Goal: Task Accomplishment & Management: Use online tool/utility

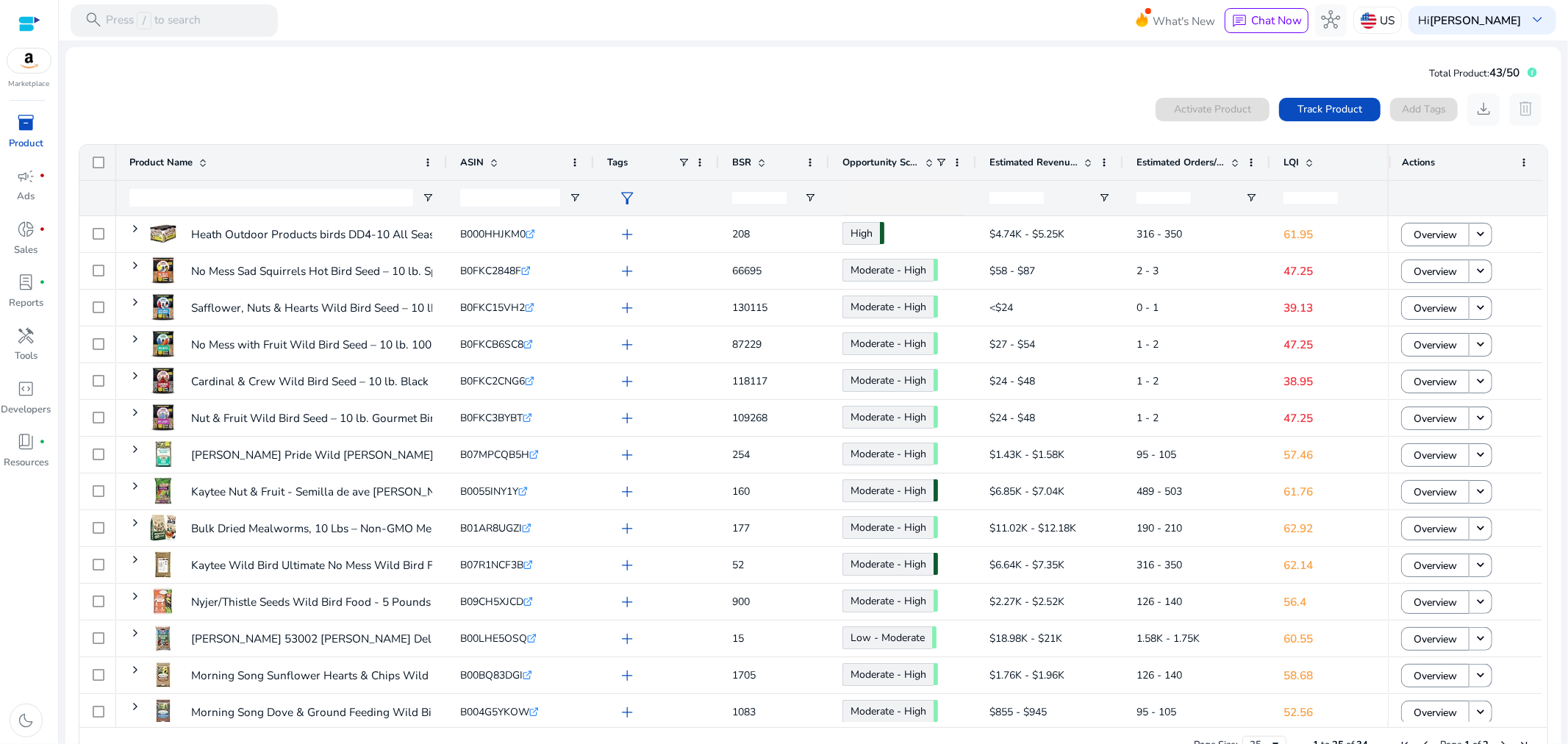
click at [453, 106] on div "0 products selected Activate Product Track Product Add Tags download delete" at bounding box center [813, 109] width 1471 height 32
click at [1295, 160] on span "LQI" at bounding box center [1291, 163] width 16 height 13
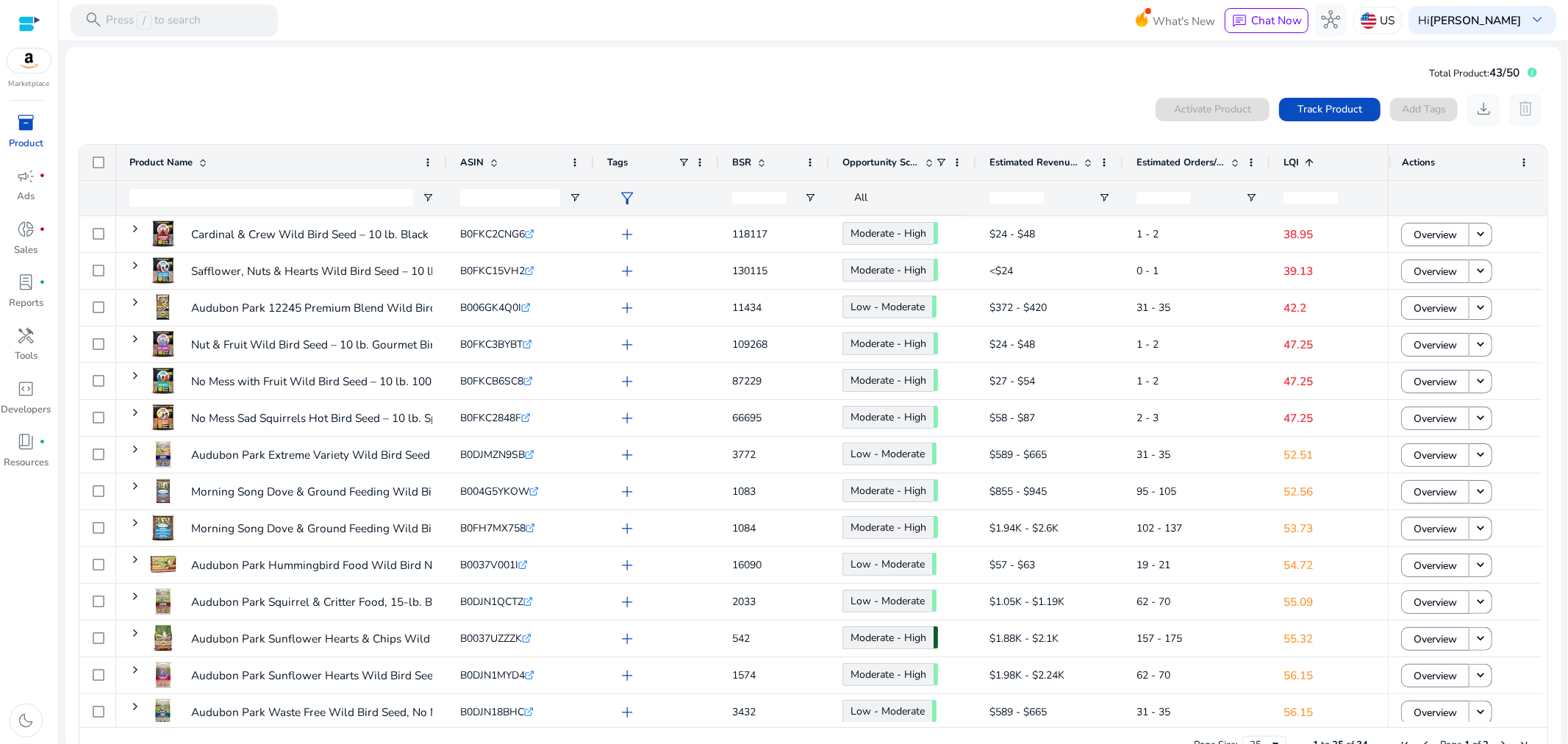
click at [1295, 160] on span "LQI" at bounding box center [1291, 163] width 16 height 13
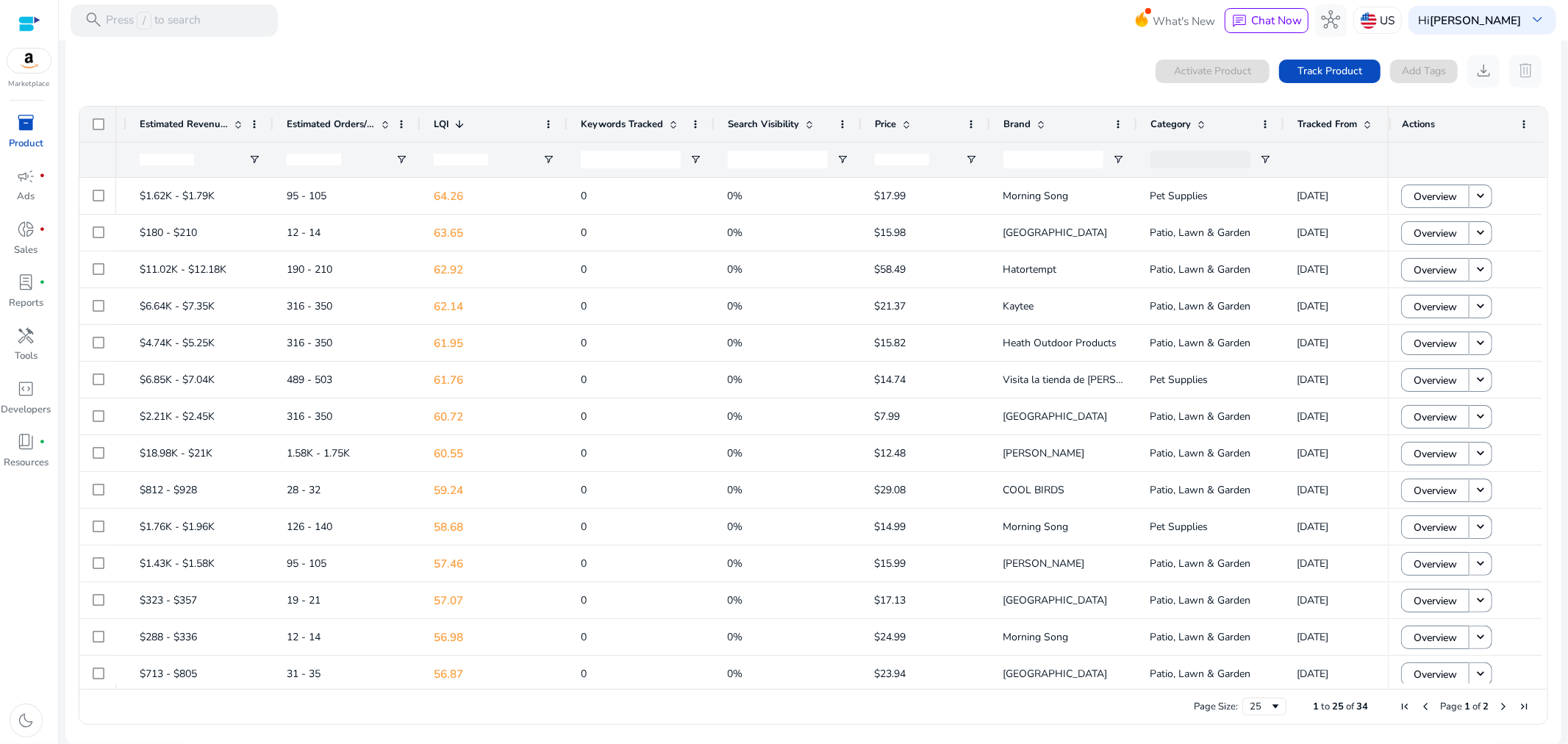
scroll to position [0, 329]
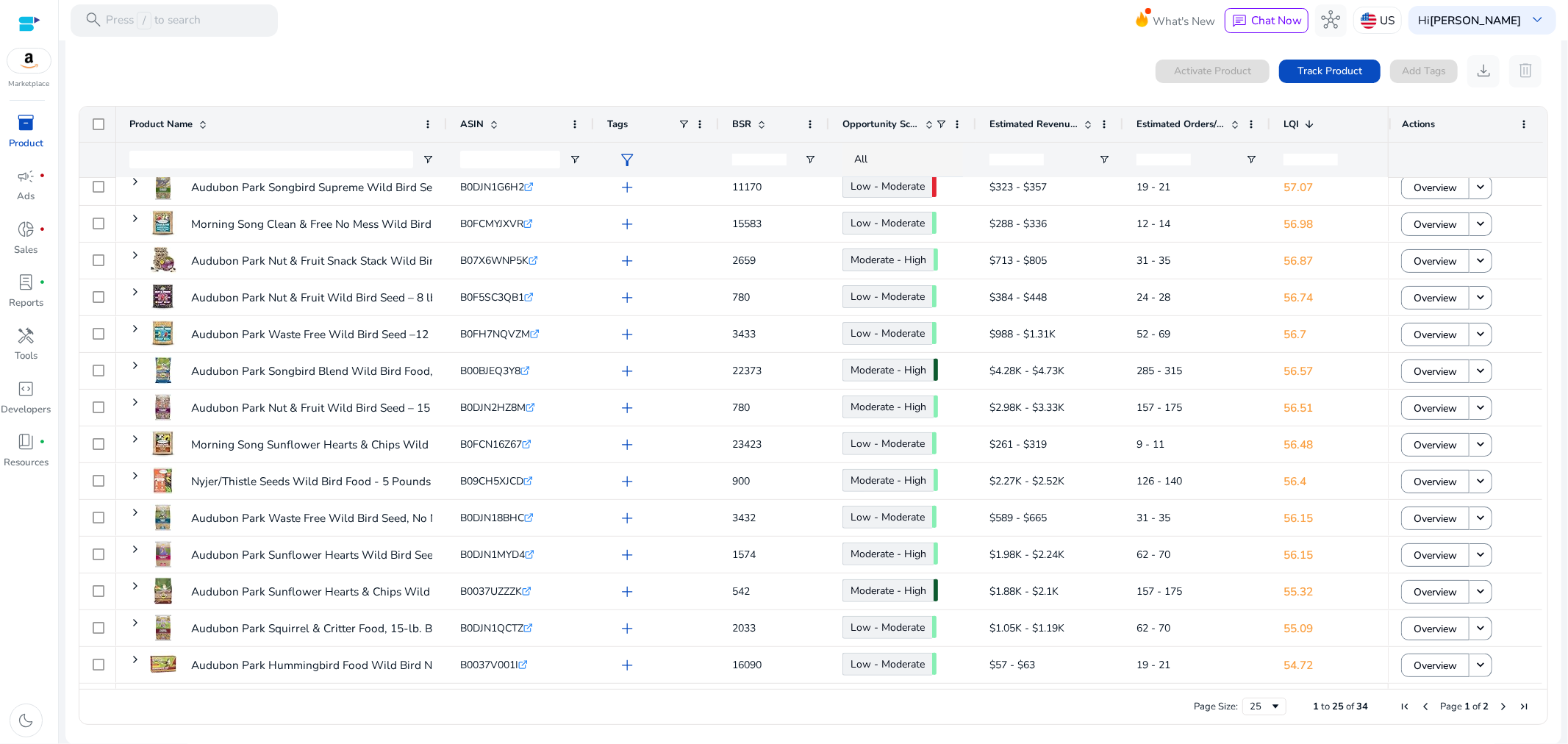
click at [1498, 705] on span "Next Page" at bounding box center [1503, 706] width 12 height 12
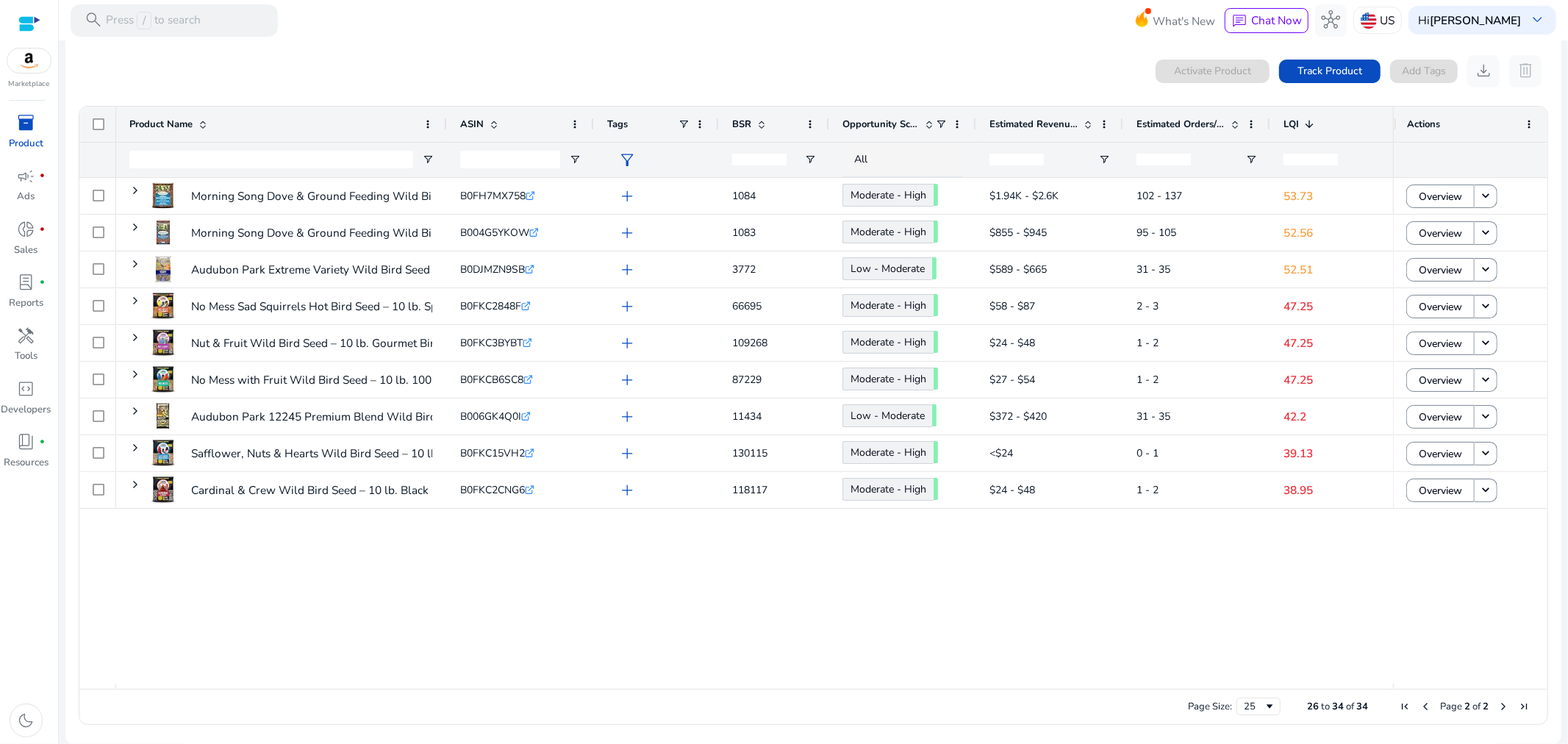
click at [884, 123] on span "Opportunity Score" at bounding box center [880, 124] width 77 height 13
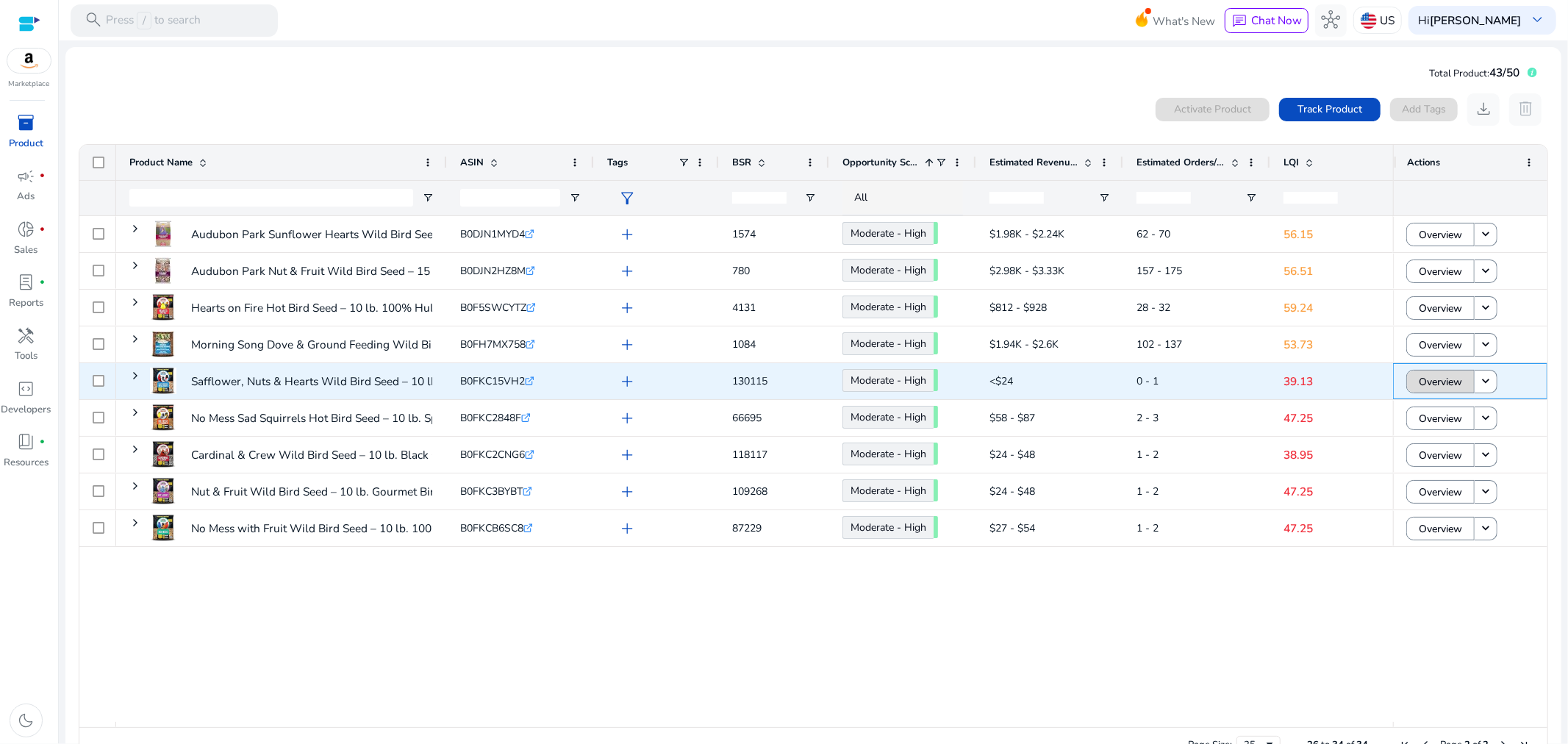
click at [1441, 391] on span "Overview" at bounding box center [1441, 382] width 44 height 30
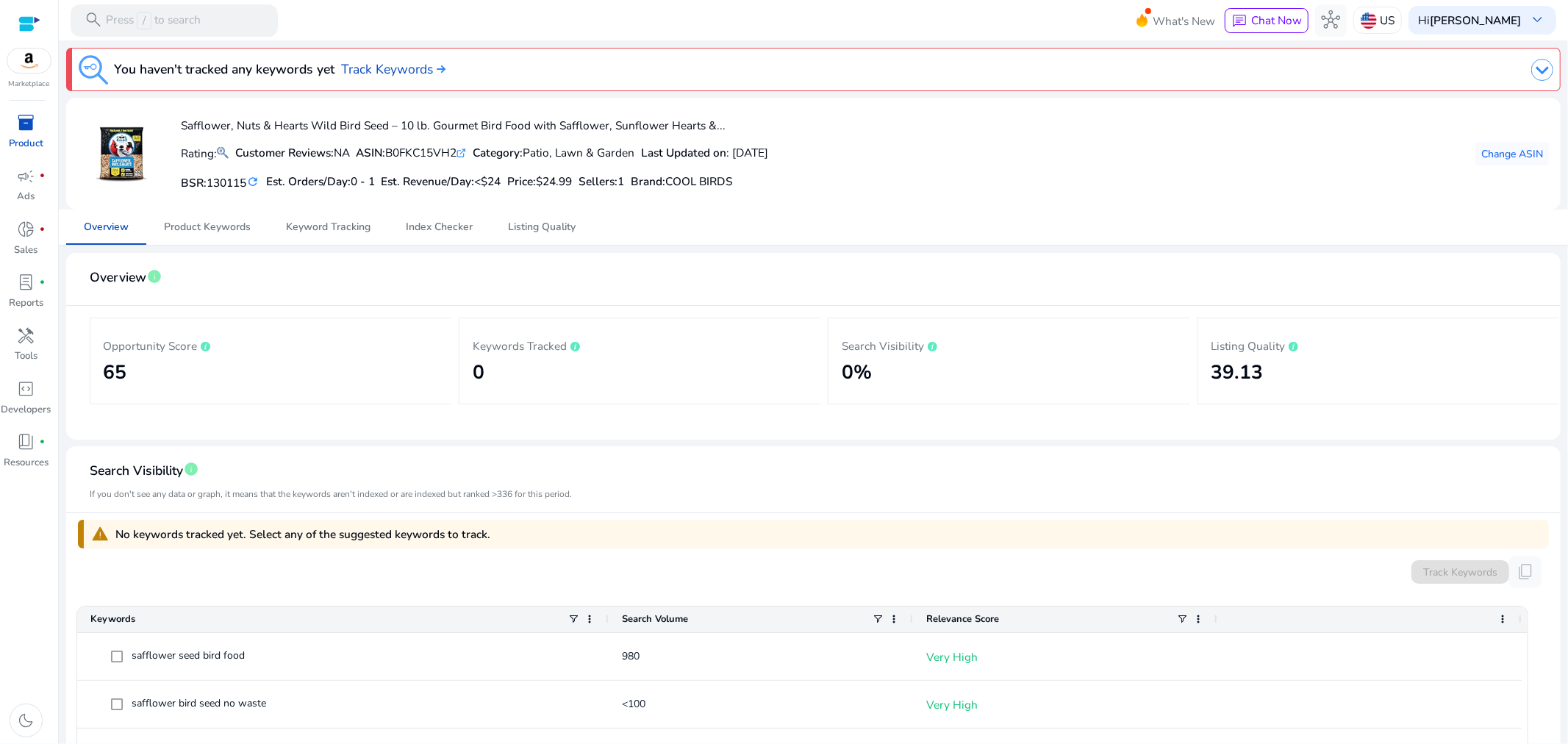
click at [1141, 199] on mat-card "Safflower, Nuts & Hearts Wild Bird Seed – 10 lb. Gourmet Bird Food with Safflow…" at bounding box center [813, 153] width 1495 height 112
click at [535, 226] on span "Listing Quality" at bounding box center [541, 227] width 68 height 10
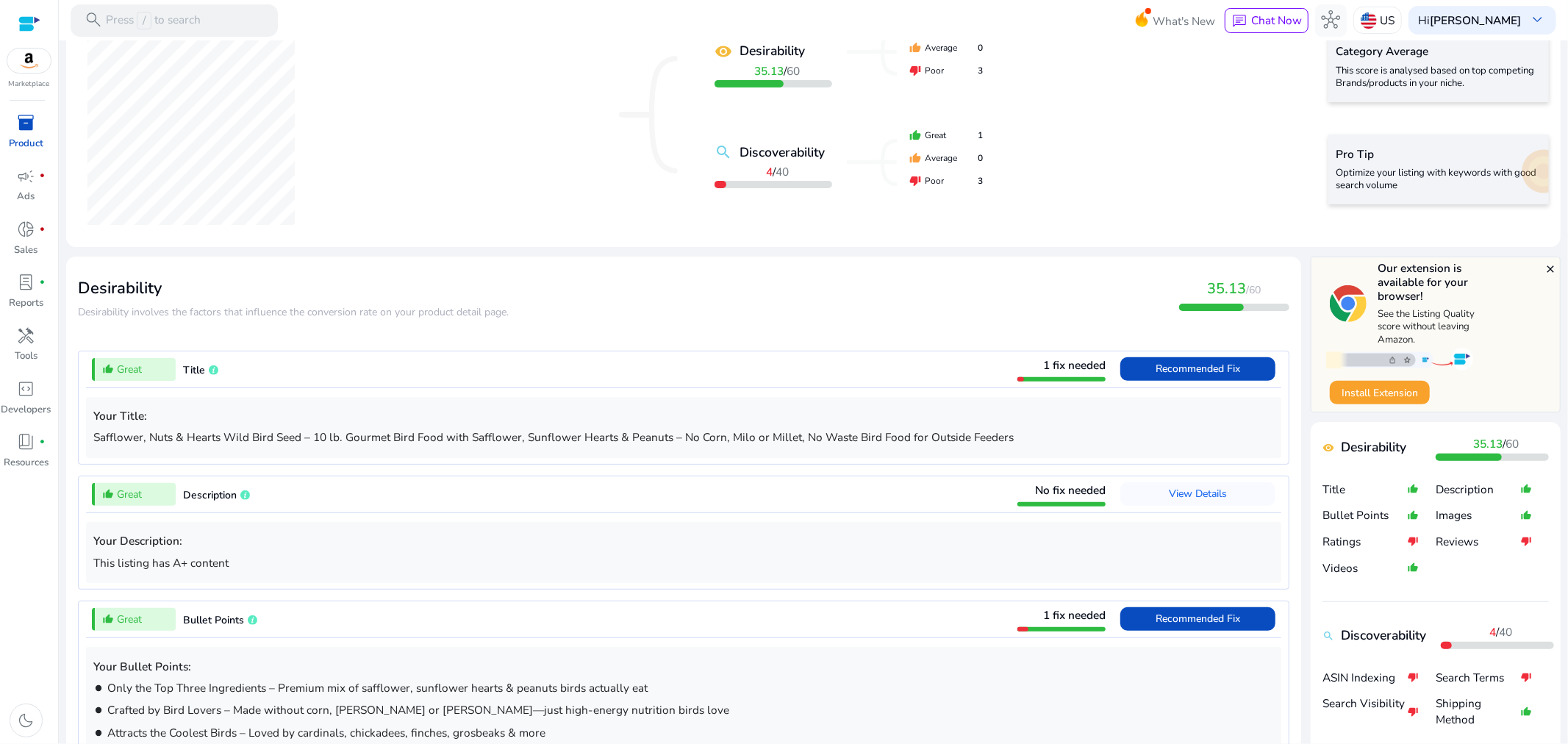
scroll to position [327, 0]
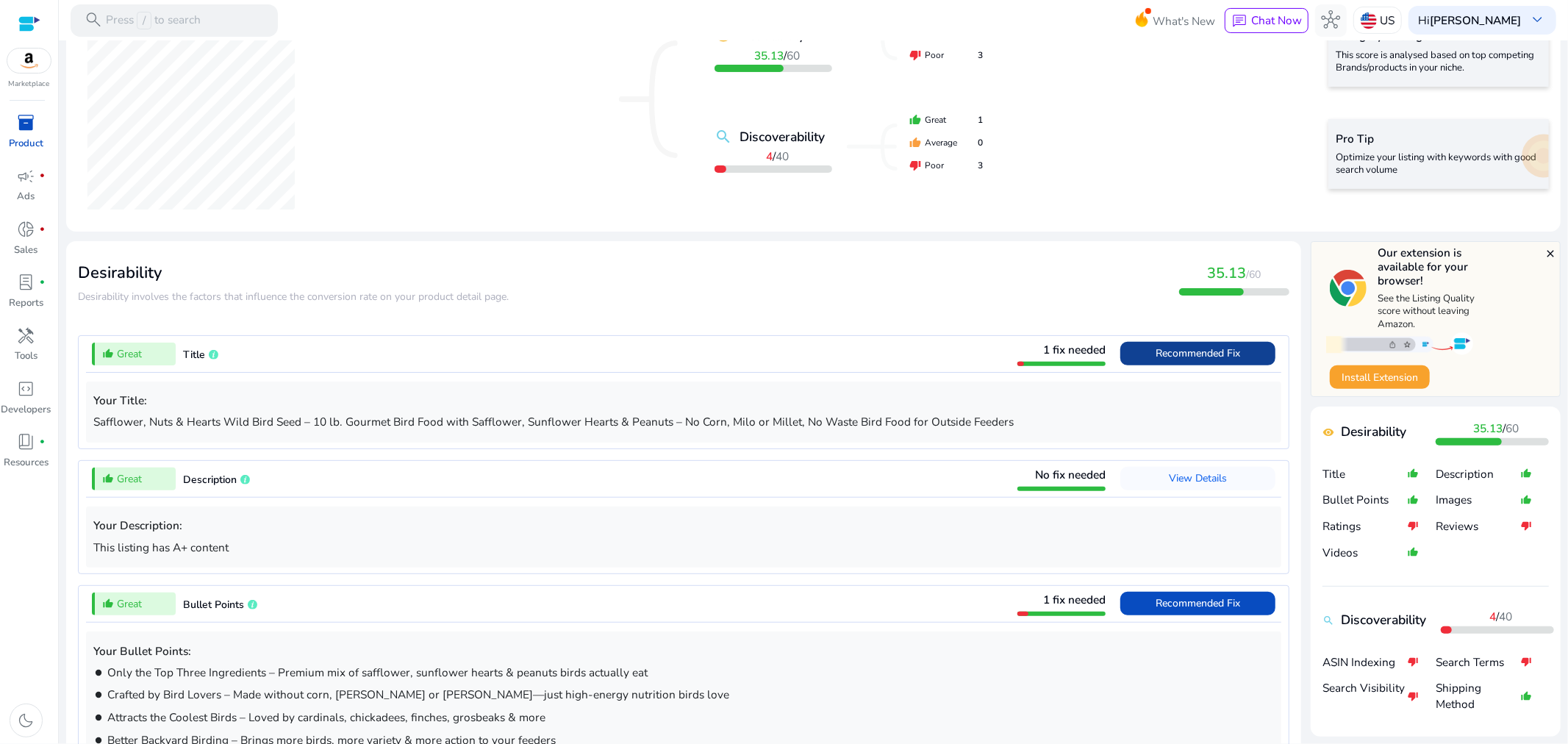
click at [1190, 359] on span "Recommended Fix" at bounding box center [1198, 353] width 84 height 14
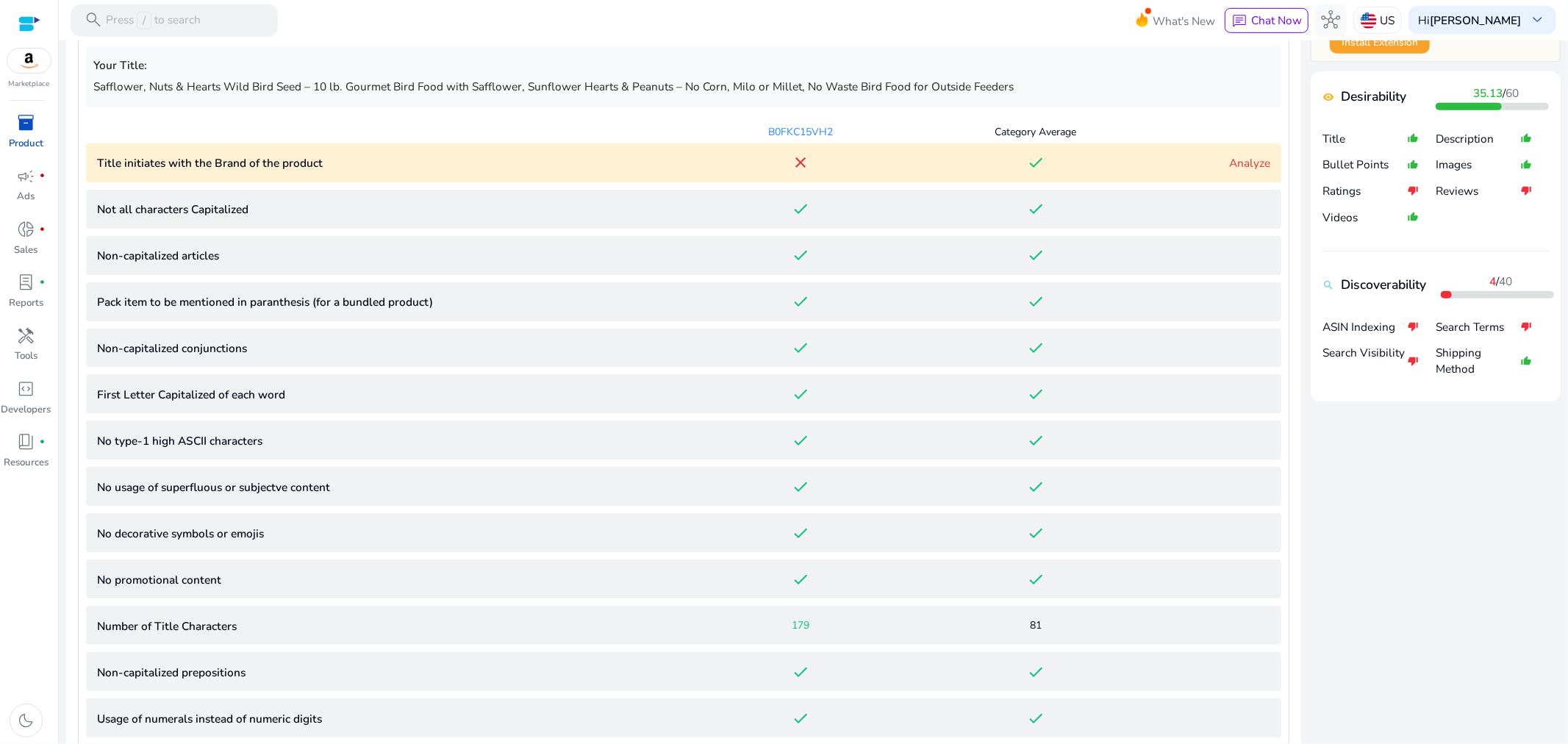
scroll to position [580, 0]
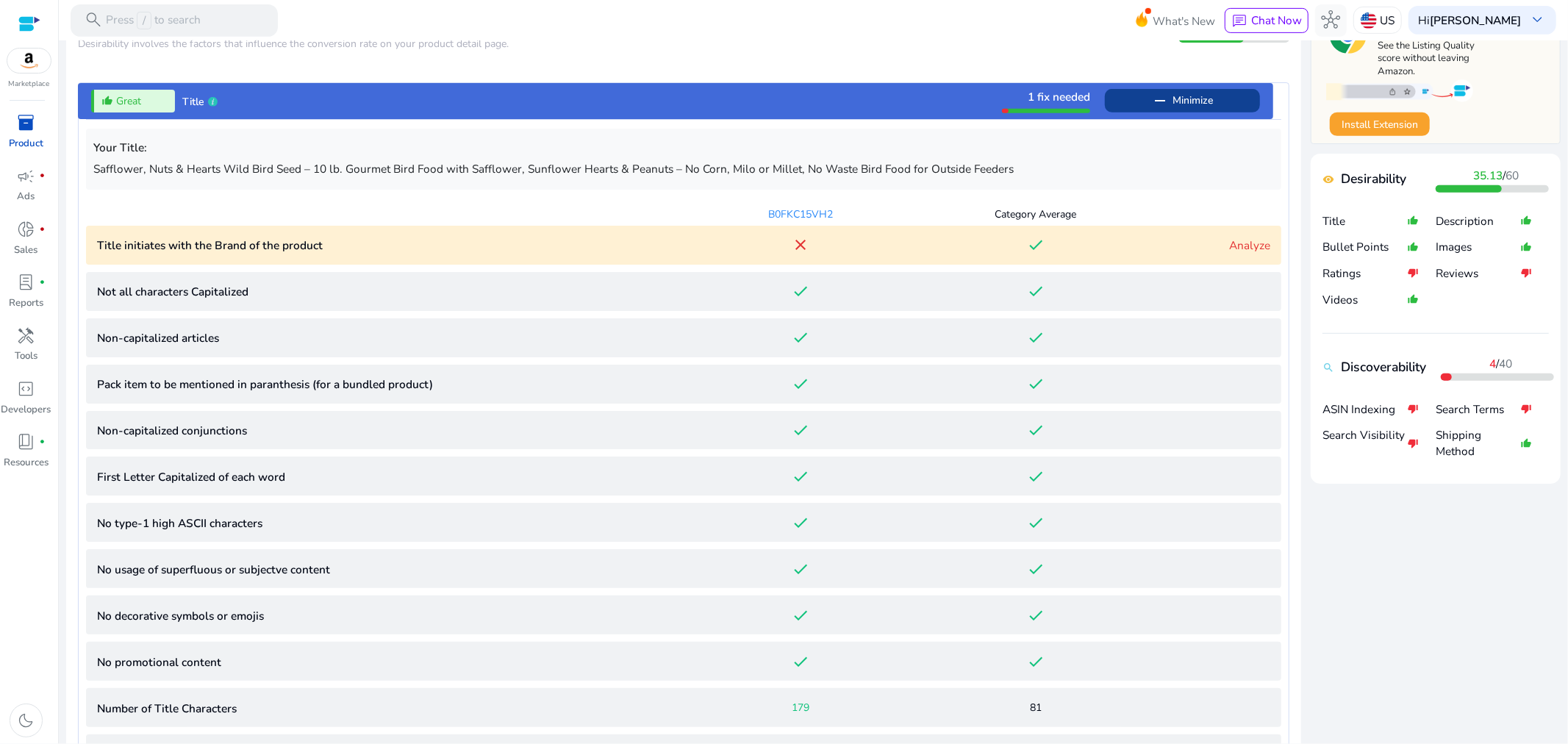
click at [1180, 98] on span "Minimize" at bounding box center [1193, 101] width 41 height 23
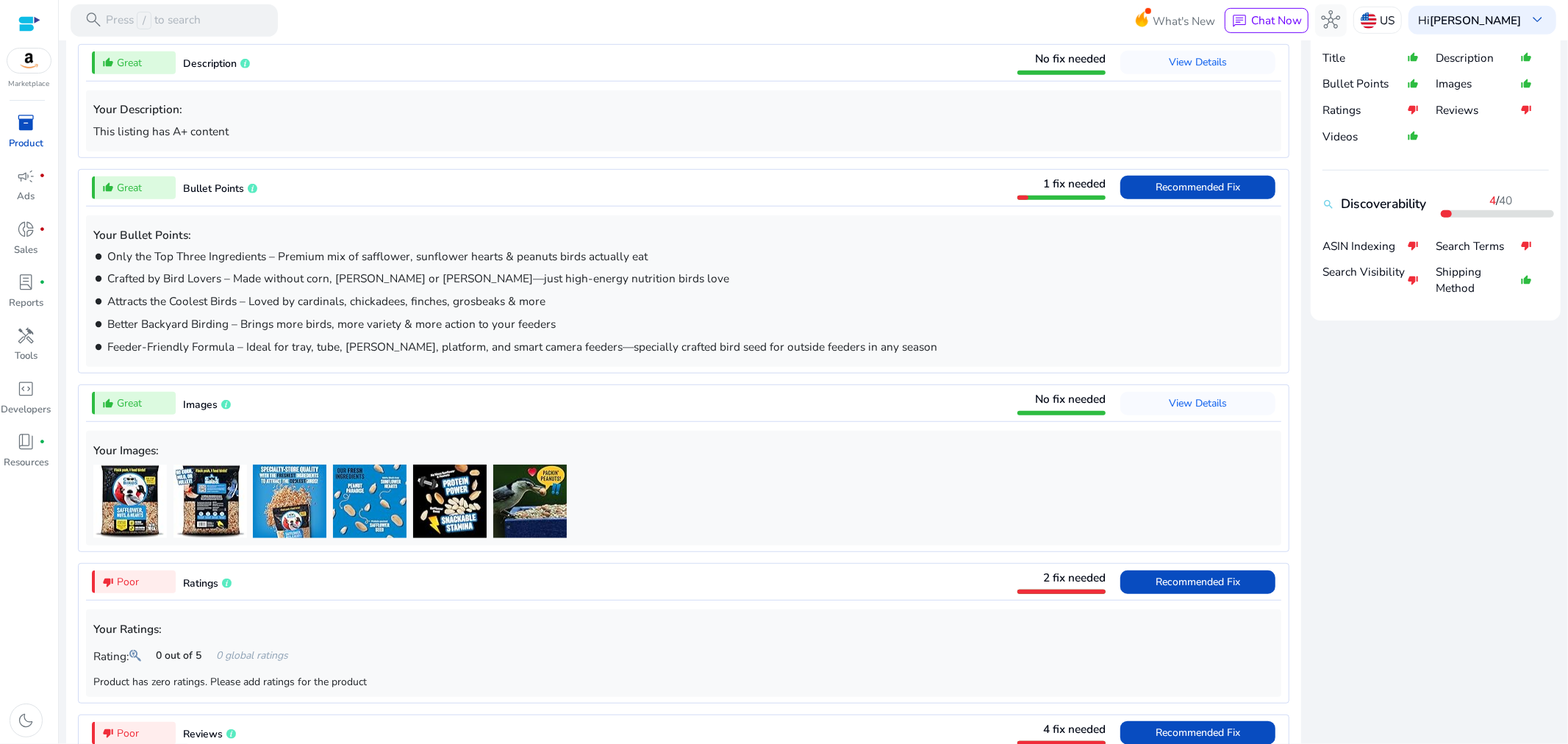
scroll to position [743, 0]
click at [1198, 187] on span "Recommended Fix" at bounding box center [1198, 187] width 84 height 14
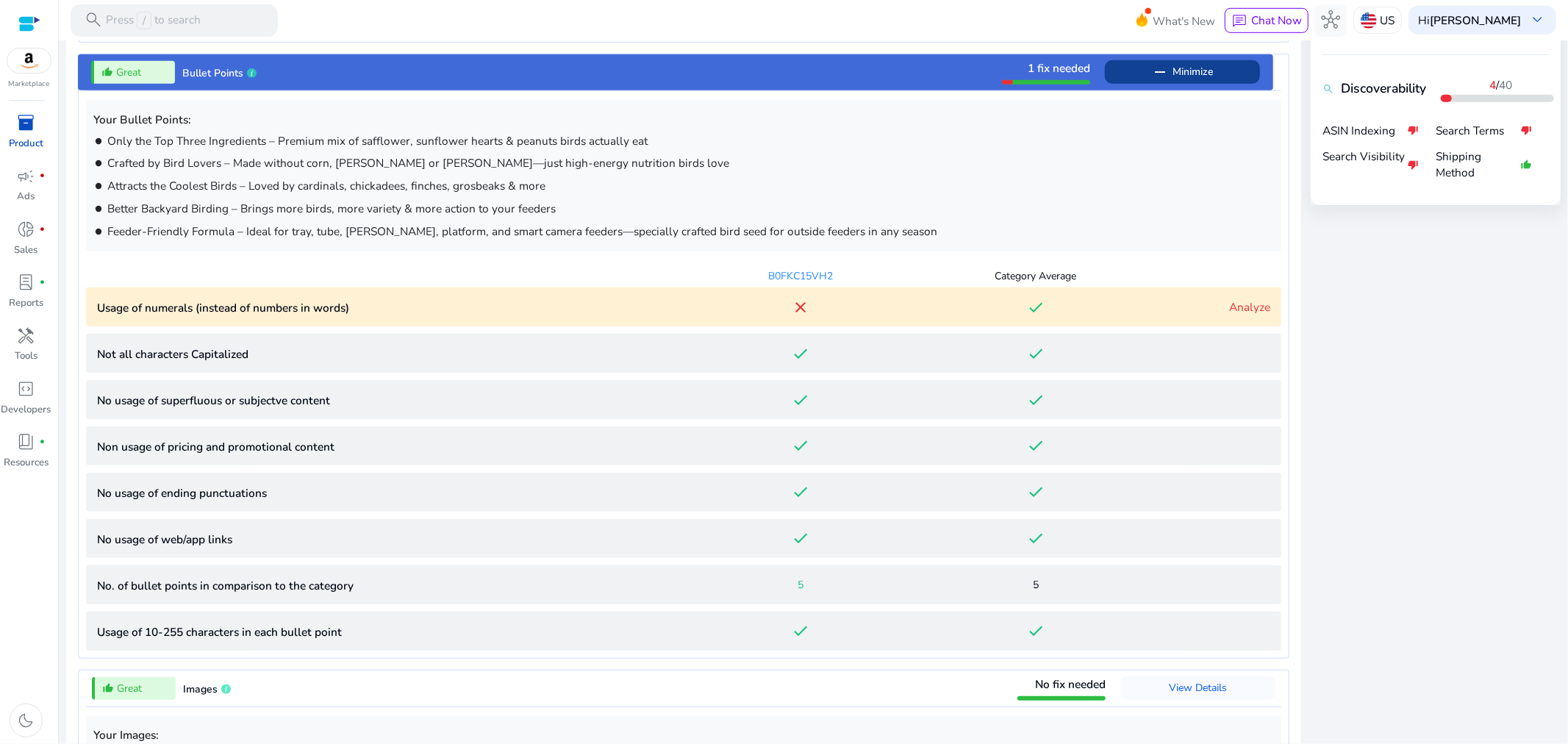
scroll to position [830, 0]
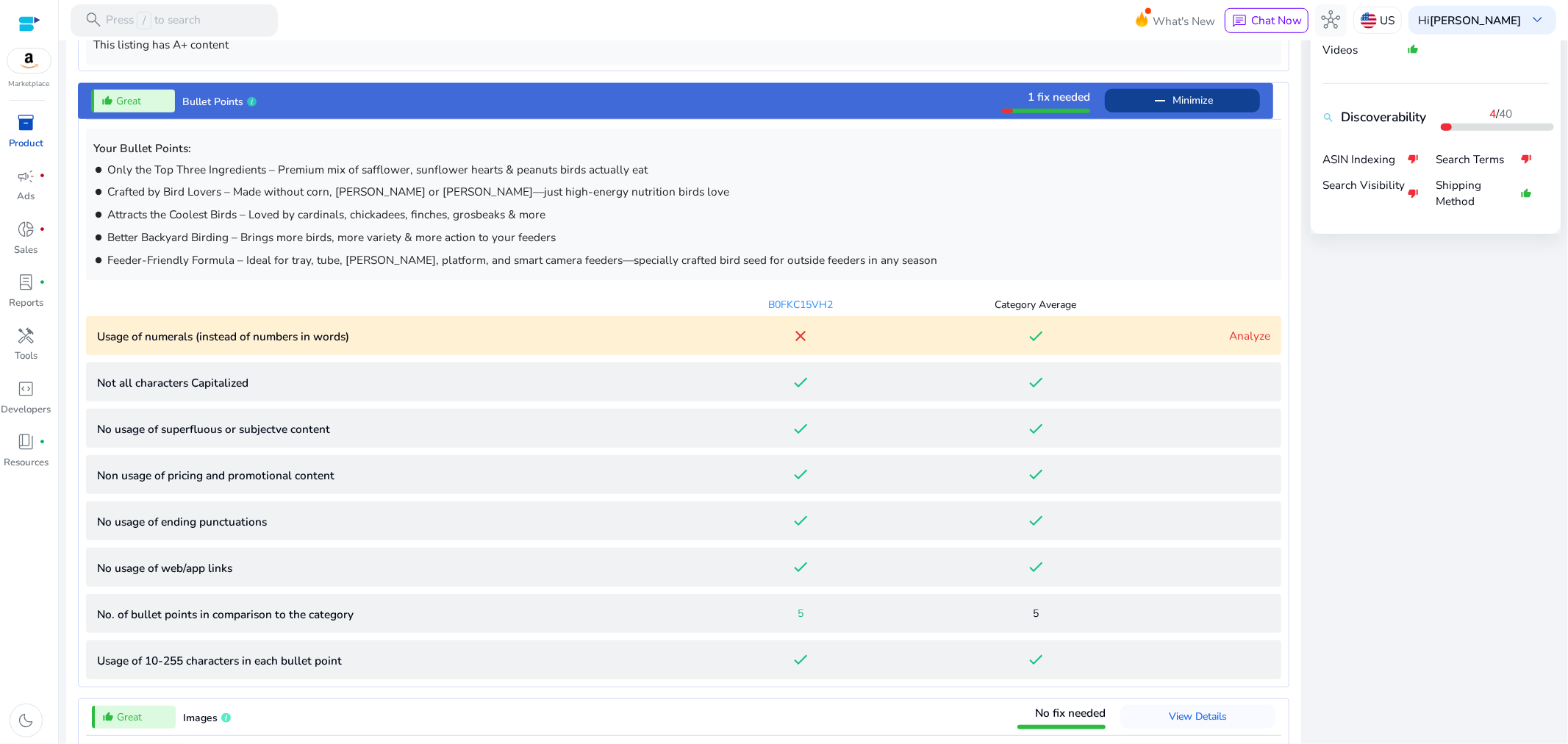
click at [1245, 334] on link "Analyze" at bounding box center [1249, 336] width 41 height 16
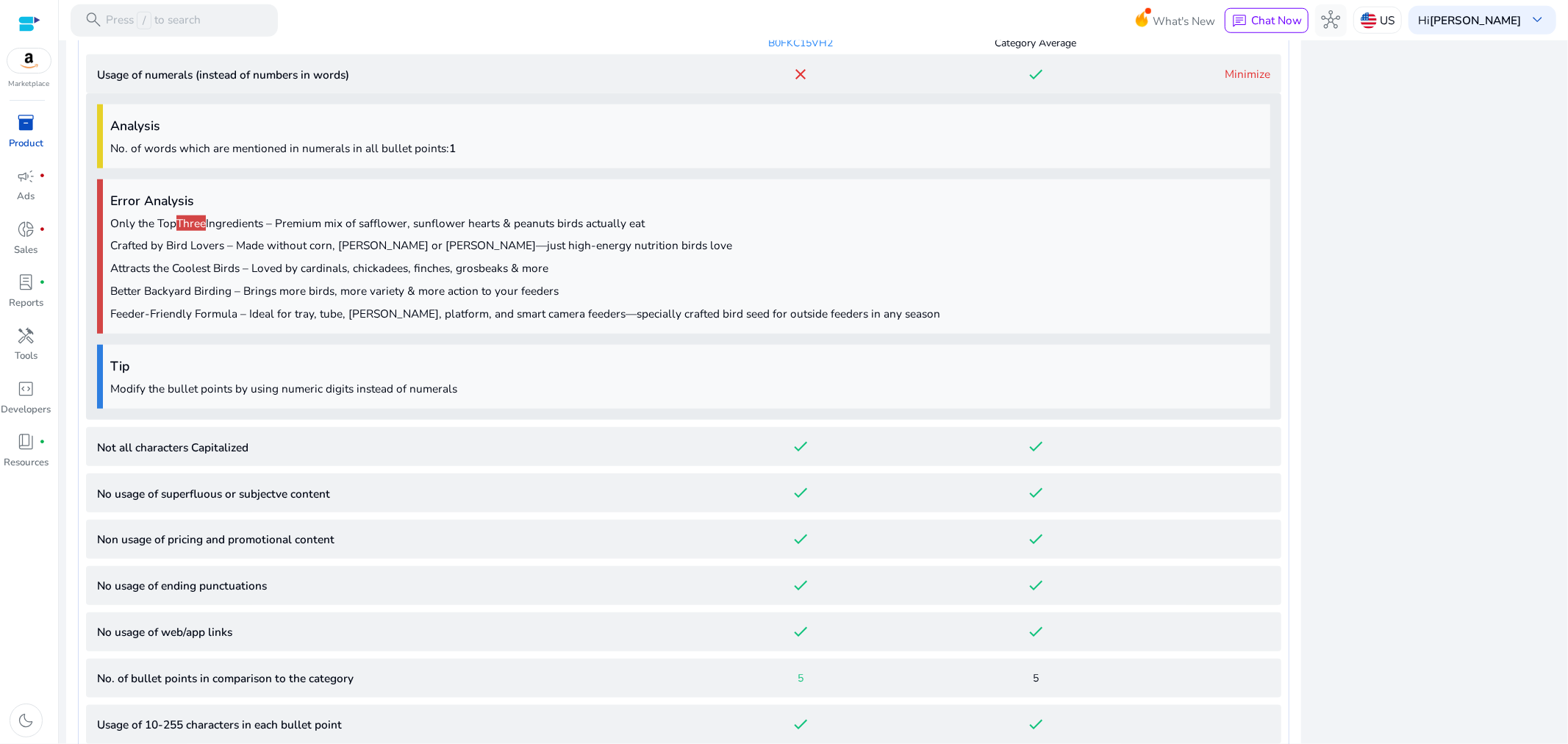
scroll to position [1146, 0]
